Goal: Task Accomplishment & Management: Manage account settings

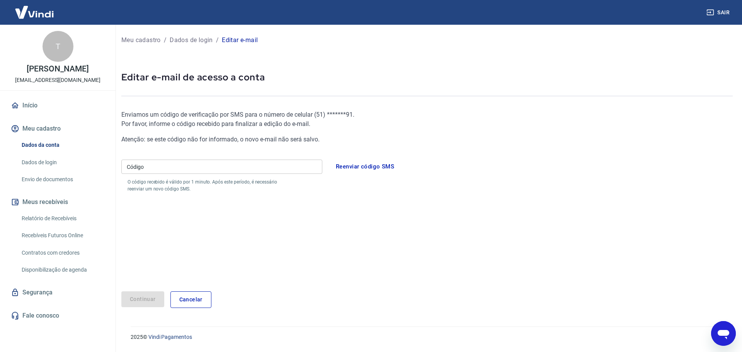
click at [262, 165] on input "Código" at bounding box center [221, 167] width 201 height 14
click at [367, 165] on button "Reenviar código SMS" at bounding box center [364, 166] width 67 height 16
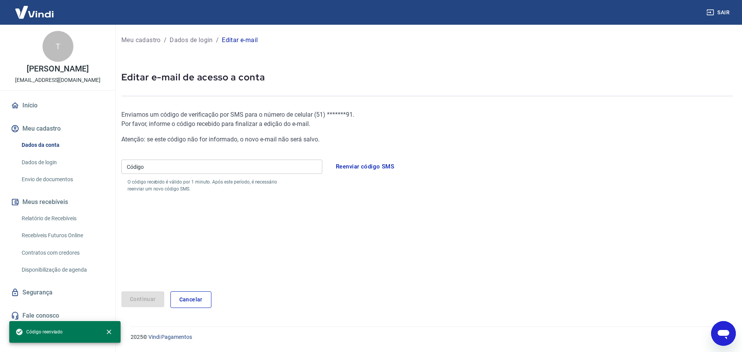
click at [160, 172] on input "Código" at bounding box center [221, 167] width 201 height 14
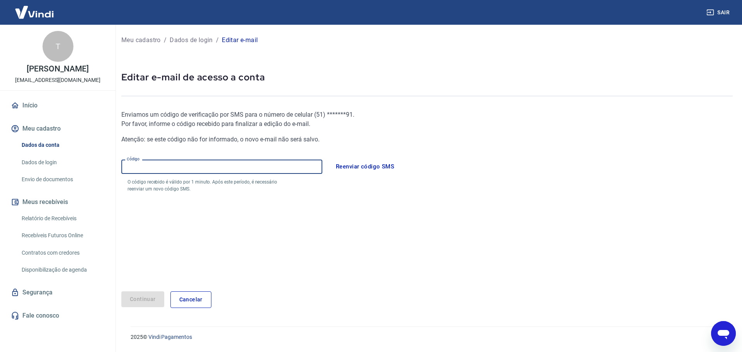
paste input "561856"
type input "561856"
click at [136, 300] on button "Continuar" at bounding box center [142, 299] width 43 height 16
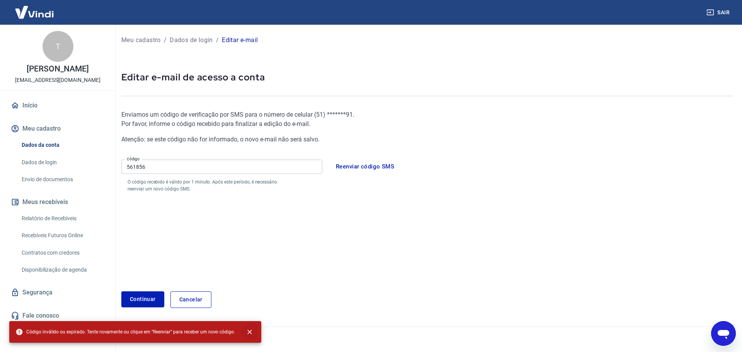
click at [250, 333] on icon "close" at bounding box center [250, 332] width 8 height 8
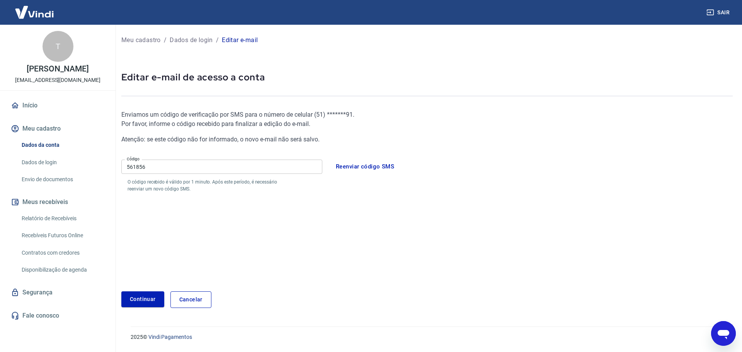
click at [370, 167] on button "Reenviar código SMS" at bounding box center [364, 166] width 67 height 16
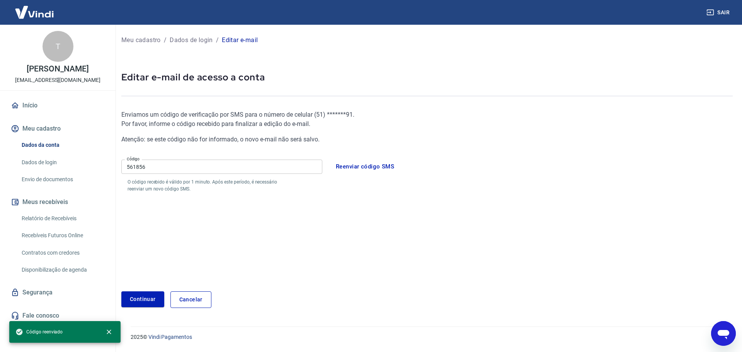
click at [135, 170] on input "561856" at bounding box center [221, 167] width 201 height 14
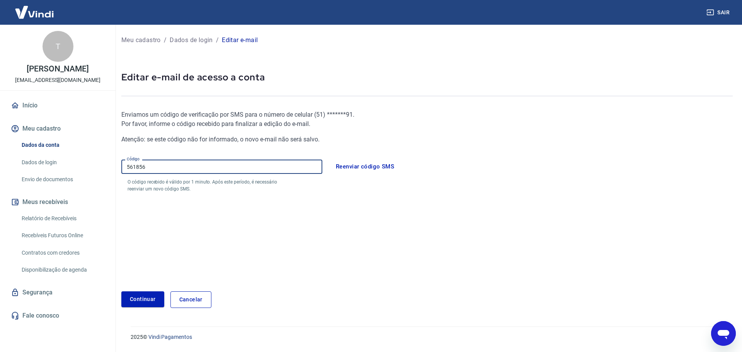
drag, startPoint x: 135, startPoint y: 170, endPoint x: 163, endPoint y: 171, distance: 27.8
click at [138, 169] on input "561856" at bounding box center [221, 167] width 201 height 14
paste input "935872"
type input "935872"
click at [144, 302] on button "Continuar" at bounding box center [142, 299] width 43 height 16
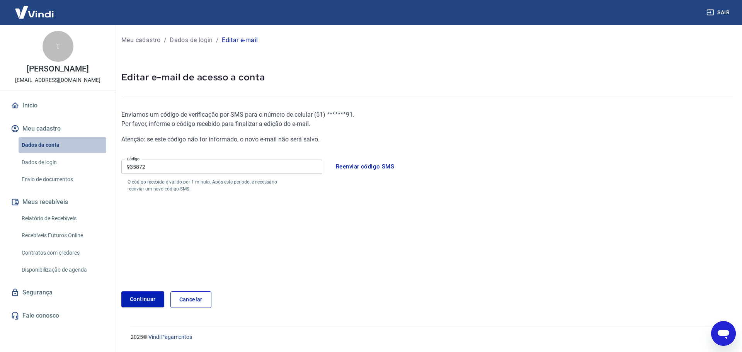
click at [48, 143] on link "Dados da conta" at bounding box center [63, 145] width 88 height 16
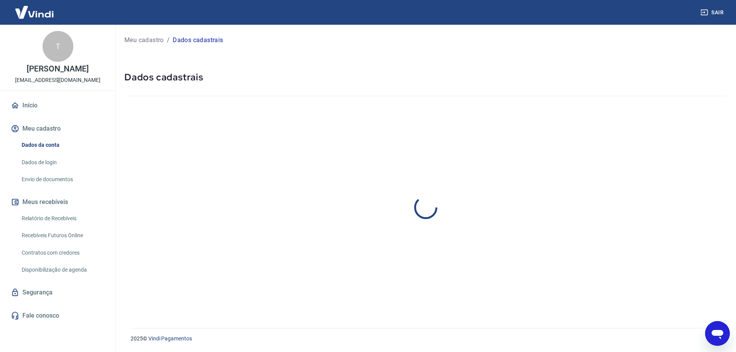
select select "RS"
select select "business"
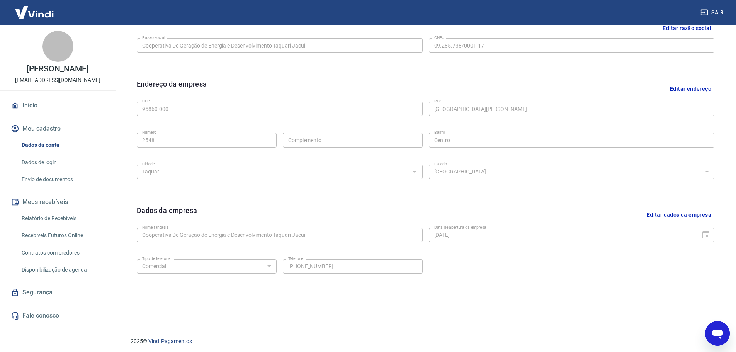
scroll to position [205, 0]
click at [52, 158] on link "Dados de login" at bounding box center [63, 163] width 88 height 16
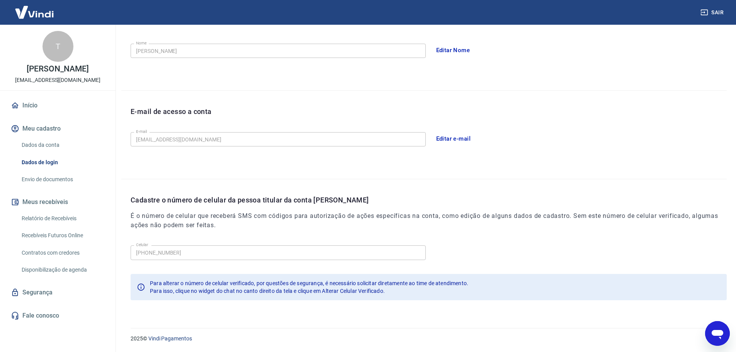
scroll to position [143, 0]
